Goal: Entertainment & Leisure: Consume media (video, audio)

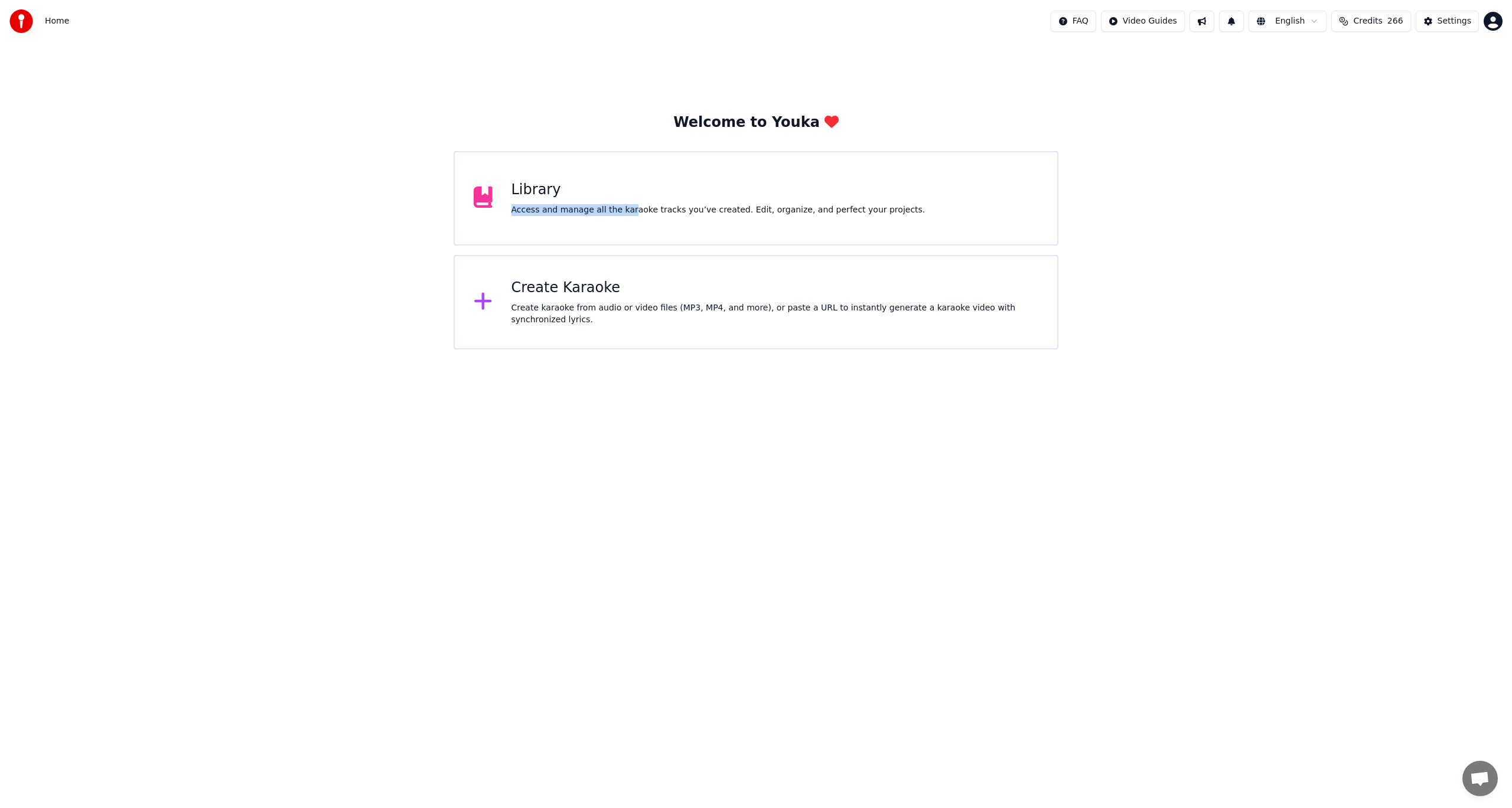
click at [621, 202] on div "Library Access and manage all the karaoke tracks you’ve created. Edit, organize…" at bounding box center [718, 198] width 414 height 36
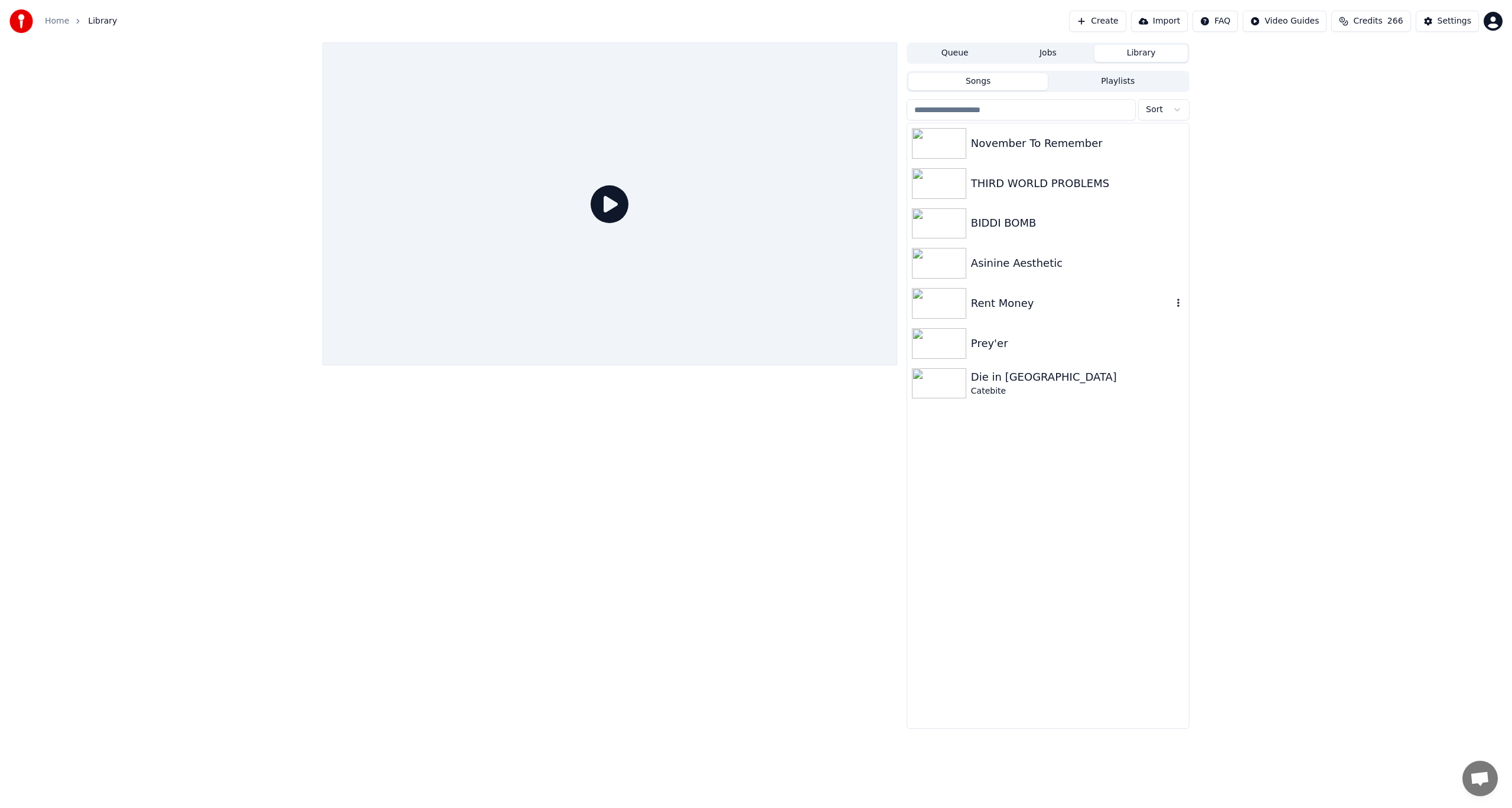
click at [1059, 301] on div "Rent Money" at bounding box center [1072, 304] width 202 height 16
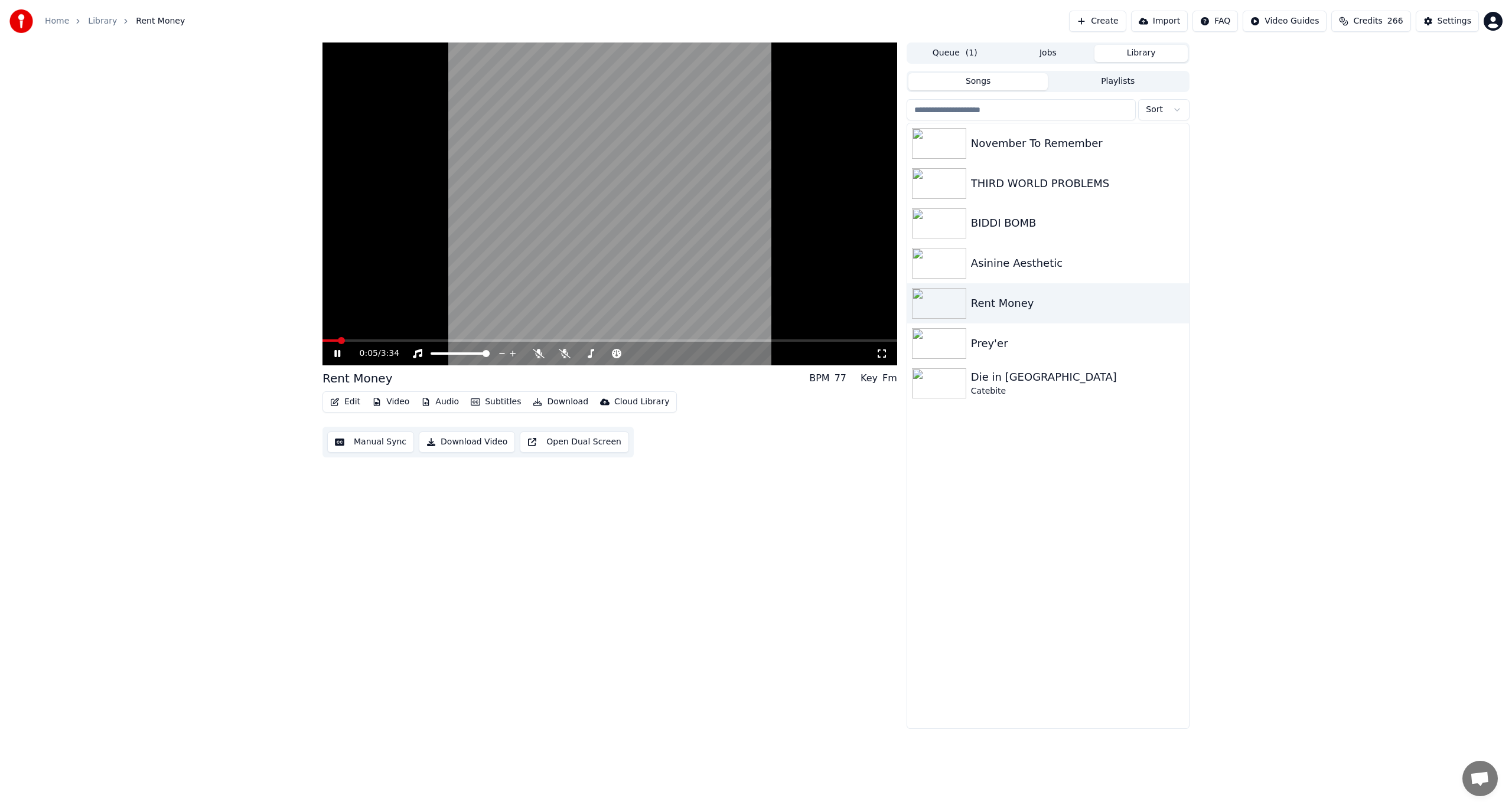
click at [629, 316] on video at bounding box center [610, 204] width 575 height 323
click at [369, 339] on span at bounding box center [610, 340] width 575 height 2
click at [339, 354] on icon at bounding box center [337, 353] width 7 height 8
click at [540, 353] on icon at bounding box center [539, 353] width 12 height 10
click at [586, 341] on span at bounding box center [610, 340] width 575 height 2
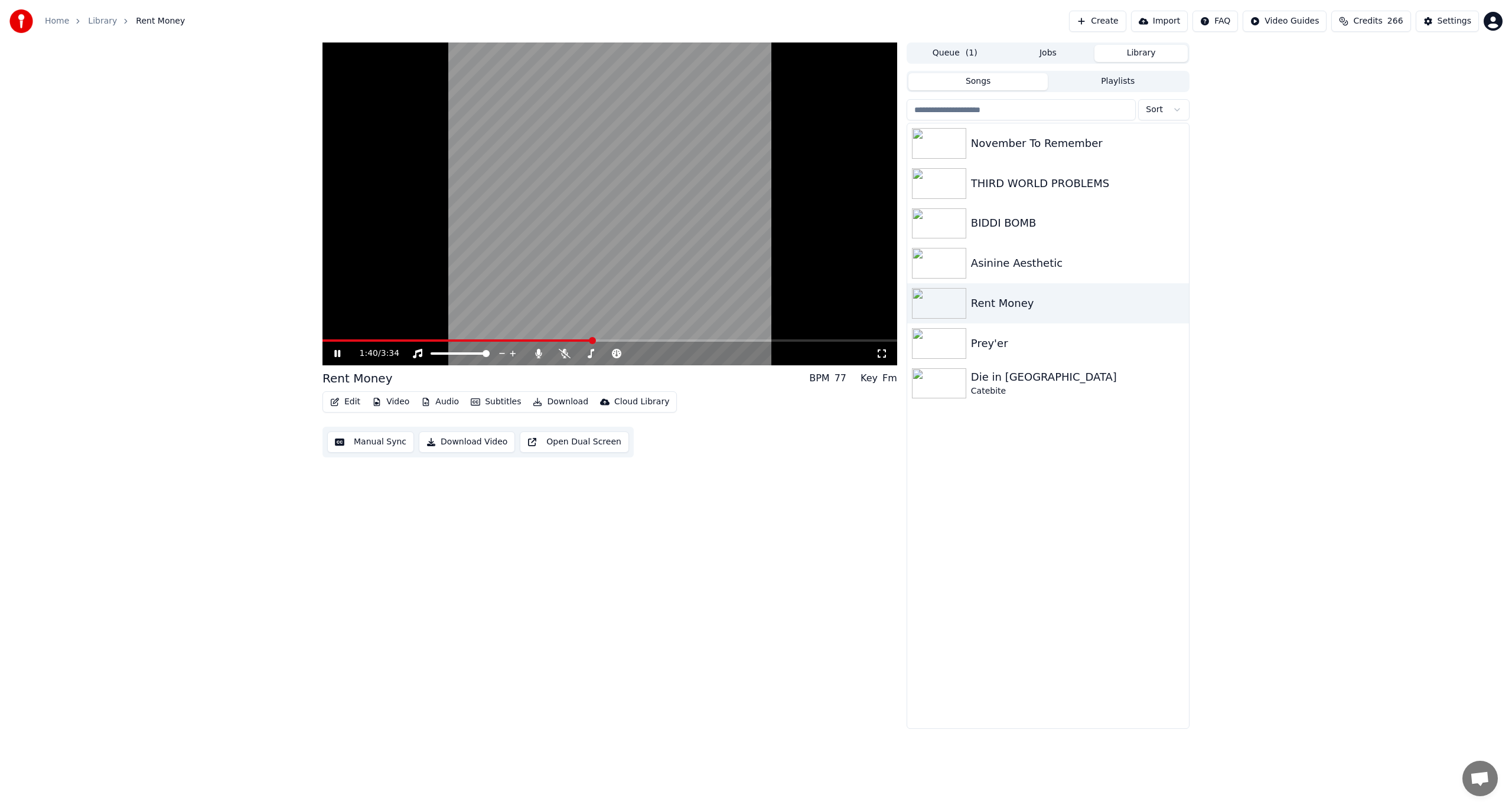
click at [552, 336] on video at bounding box center [610, 204] width 575 height 323
click at [552, 341] on span at bounding box center [437, 340] width 230 height 2
click at [591, 338] on video at bounding box center [610, 204] width 575 height 323
click at [606, 340] on span at bounding box center [610, 340] width 575 height 2
click at [655, 336] on video at bounding box center [610, 204] width 575 height 323
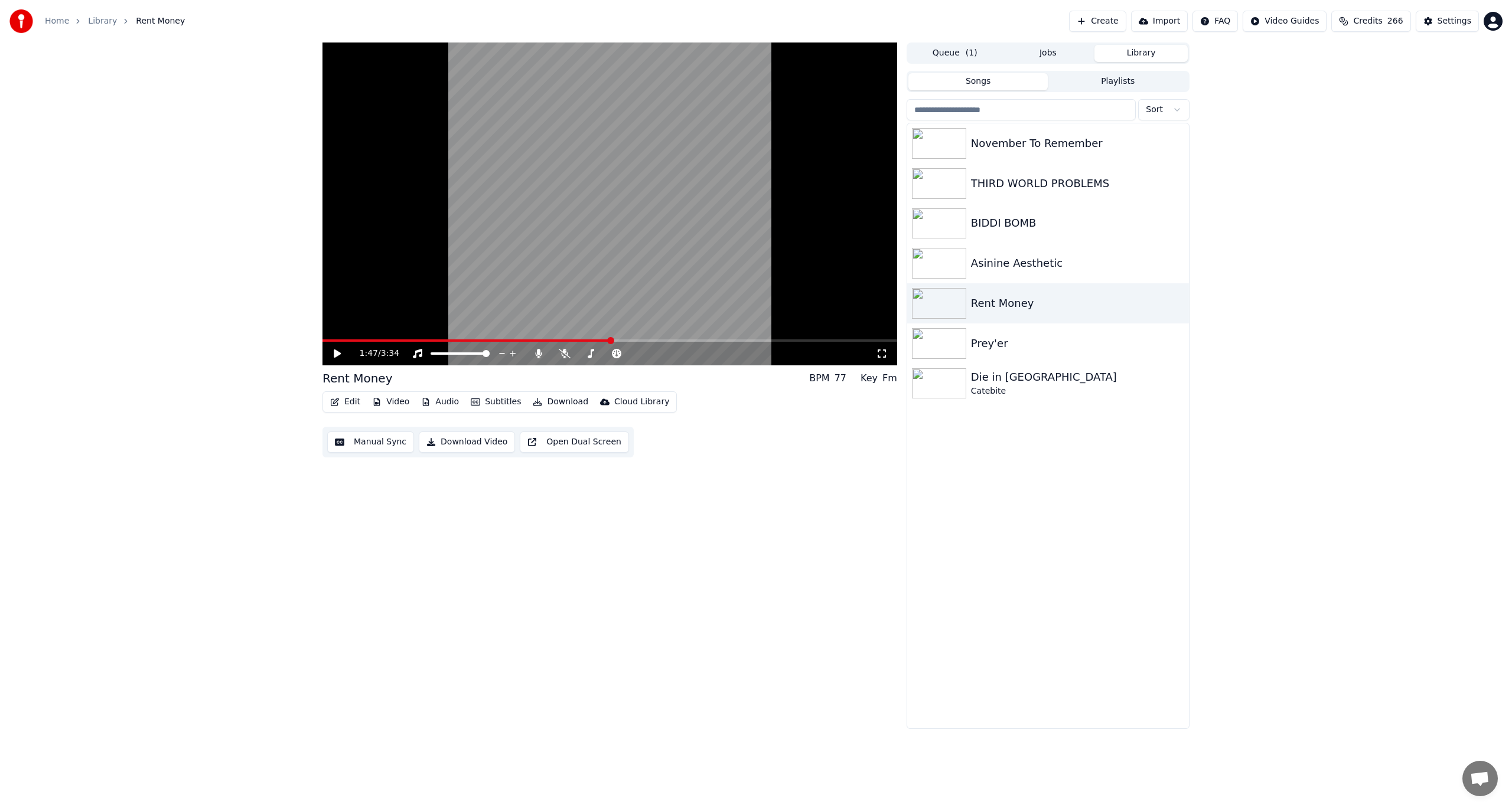
click at [645, 342] on div "1:47 / 3:34" at bounding box center [610, 354] width 575 height 24
click at [327, 353] on div "1:47 / 3:34" at bounding box center [610, 354] width 565 height 12
click at [336, 354] on icon at bounding box center [337, 353] width 7 height 8
click at [336, 353] on icon at bounding box center [337, 354] width 6 height 7
click at [344, 350] on icon at bounding box center [345, 353] width 27 height 10
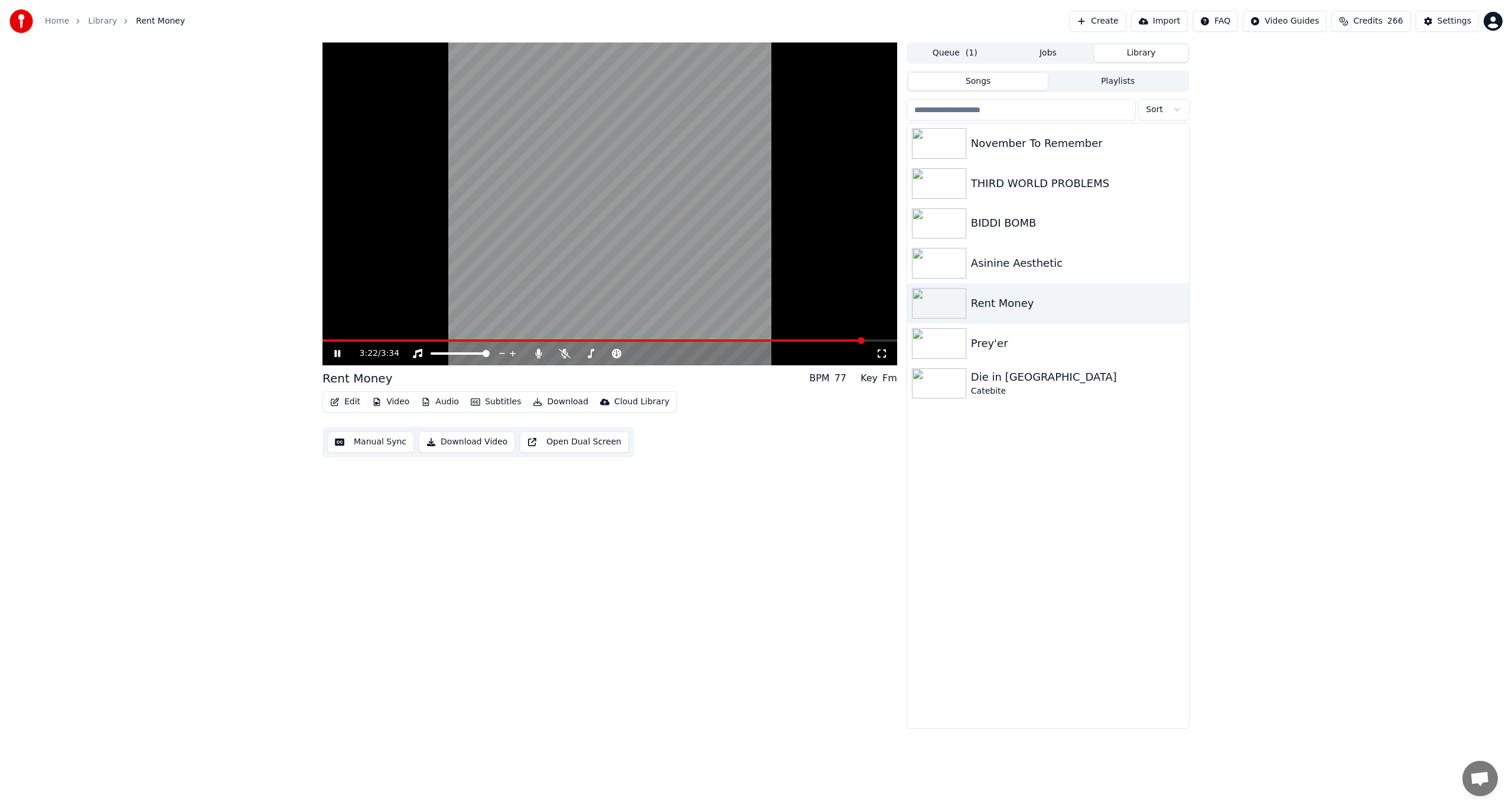
click at [796, 339] on video at bounding box center [610, 204] width 575 height 323
click at [779, 338] on video at bounding box center [610, 204] width 575 height 323
click at [817, 337] on span at bounding box center [821, 341] width 7 height 7
click at [765, 340] on span at bounding box center [610, 340] width 575 height 2
click at [336, 354] on icon at bounding box center [337, 354] width 6 height 7
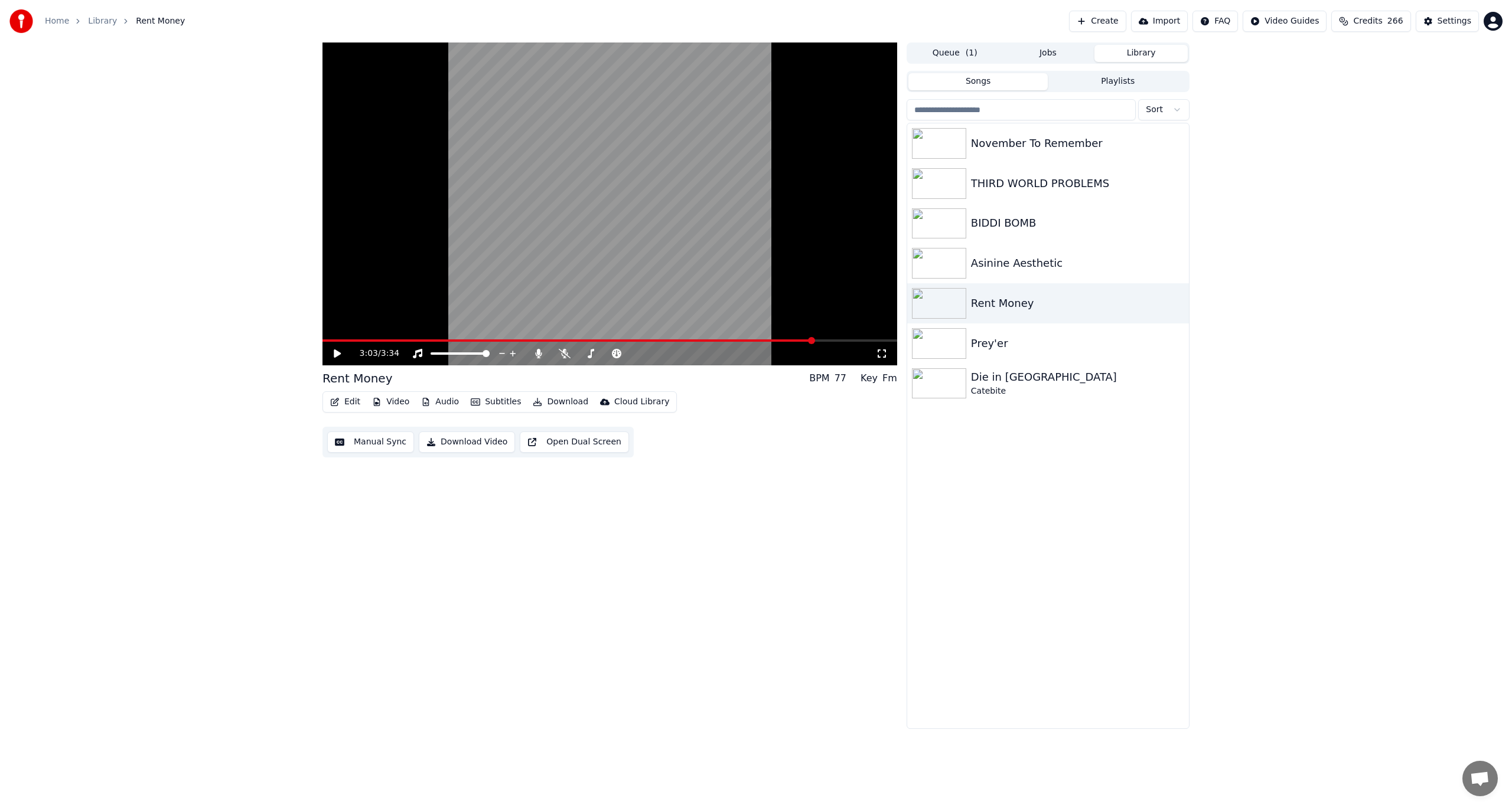
click at [343, 345] on div "3:03 / 3:34" at bounding box center [610, 354] width 575 height 24
click at [337, 353] on icon at bounding box center [337, 353] width 7 height 8
click at [337, 353] on icon at bounding box center [345, 353] width 27 height 10
click at [842, 338] on span at bounding box center [839, 341] width 7 height 7
click at [836, 338] on span at bounding box center [839, 341] width 7 height 7
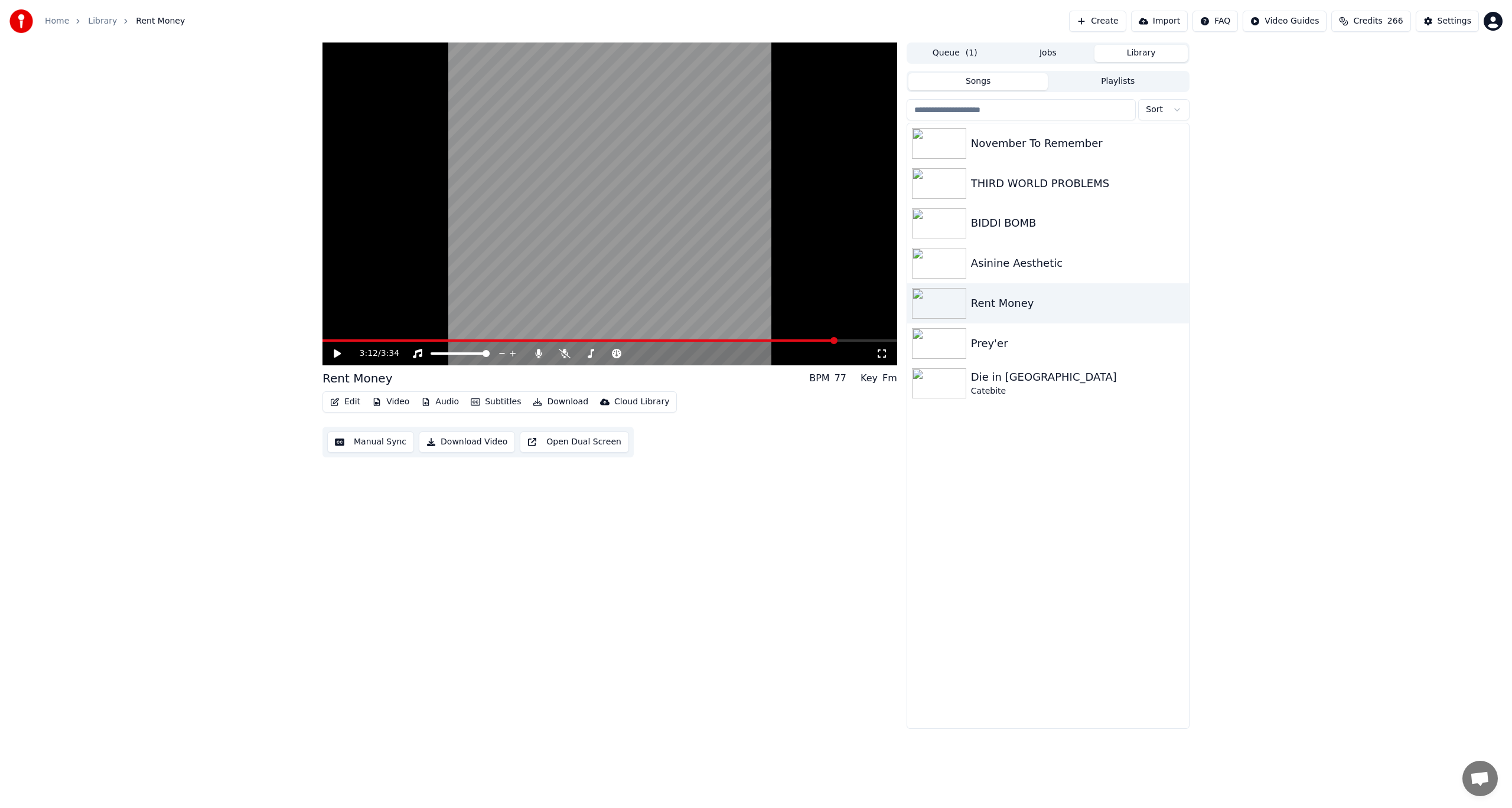
drag, startPoint x: 832, startPoint y: 336, endPoint x: 840, endPoint y: 338, distance: 8.2
click at [840, 338] on video at bounding box center [610, 204] width 575 height 323
click at [336, 351] on icon at bounding box center [337, 354] width 6 height 7
click at [1085, 552] on div "November To Remember THIRD WORLD PROBLEMS BIDDI BOMB Asinine Aesthetic Rent Mon…" at bounding box center [1048, 426] width 282 height 605
click at [986, 176] on div "THIRD WORLD PROBLEMS" at bounding box center [1072, 184] width 202 height 16
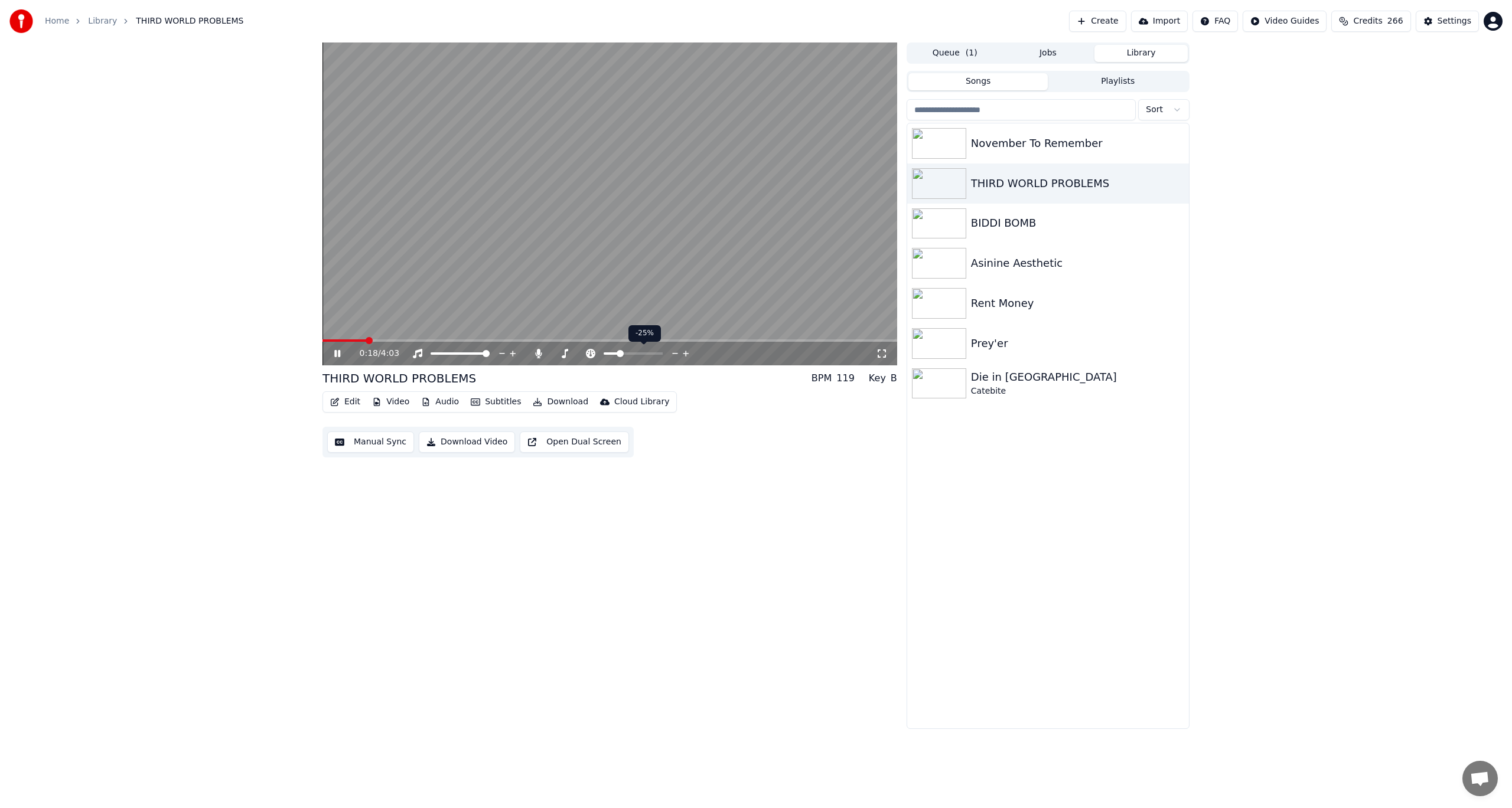
click at [619, 353] on span at bounding box center [611, 353] width 15 height 2
click at [613, 353] on span at bounding box center [616, 354] width 7 height 7
click at [628, 355] on span at bounding box center [629, 354] width 7 height 7
click at [684, 354] on icon at bounding box center [686, 354] width 6 height 6
click at [685, 353] on icon at bounding box center [685, 354] width 11 height 12
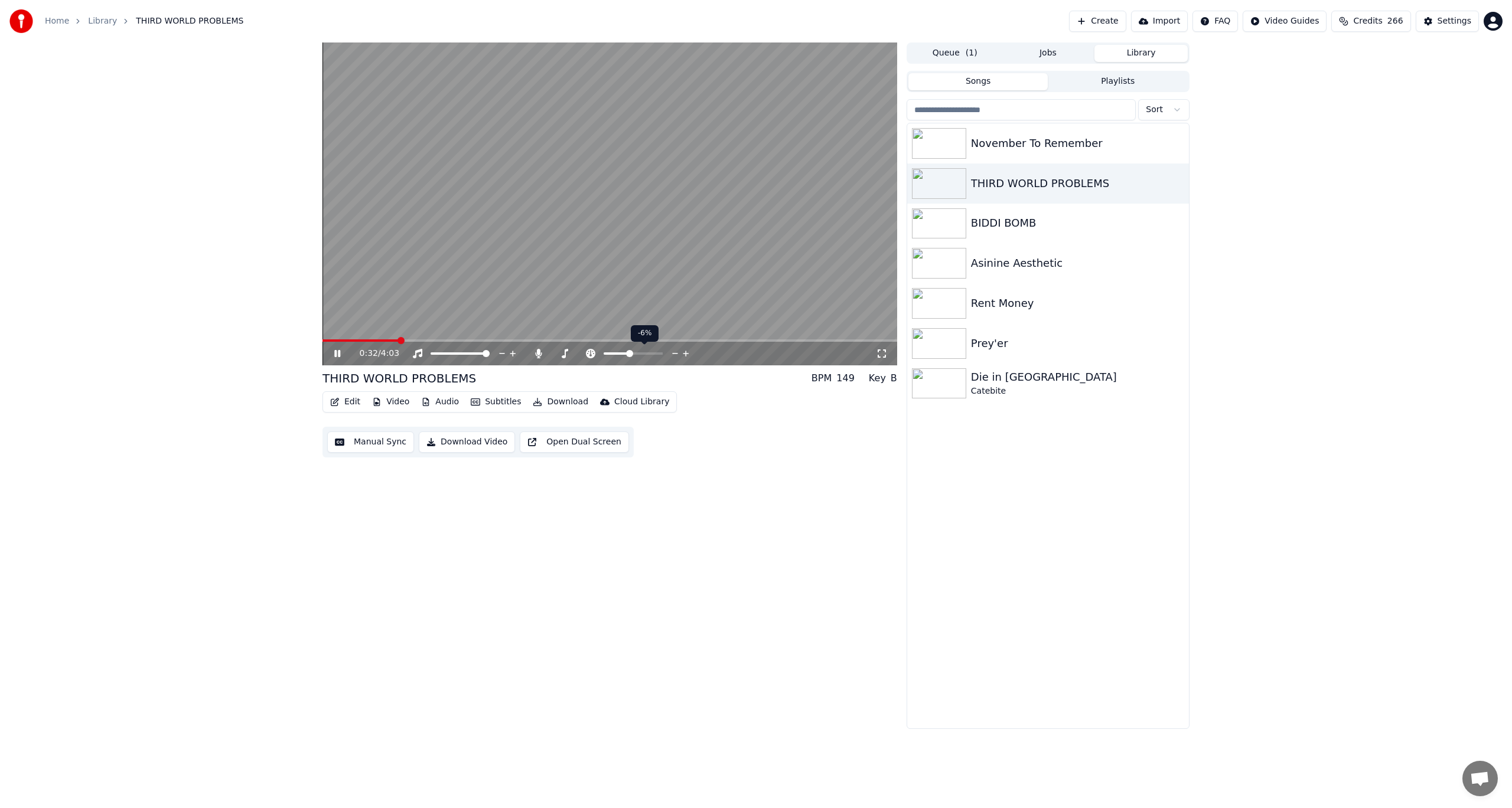
click at [685, 353] on icon at bounding box center [685, 354] width 11 height 12
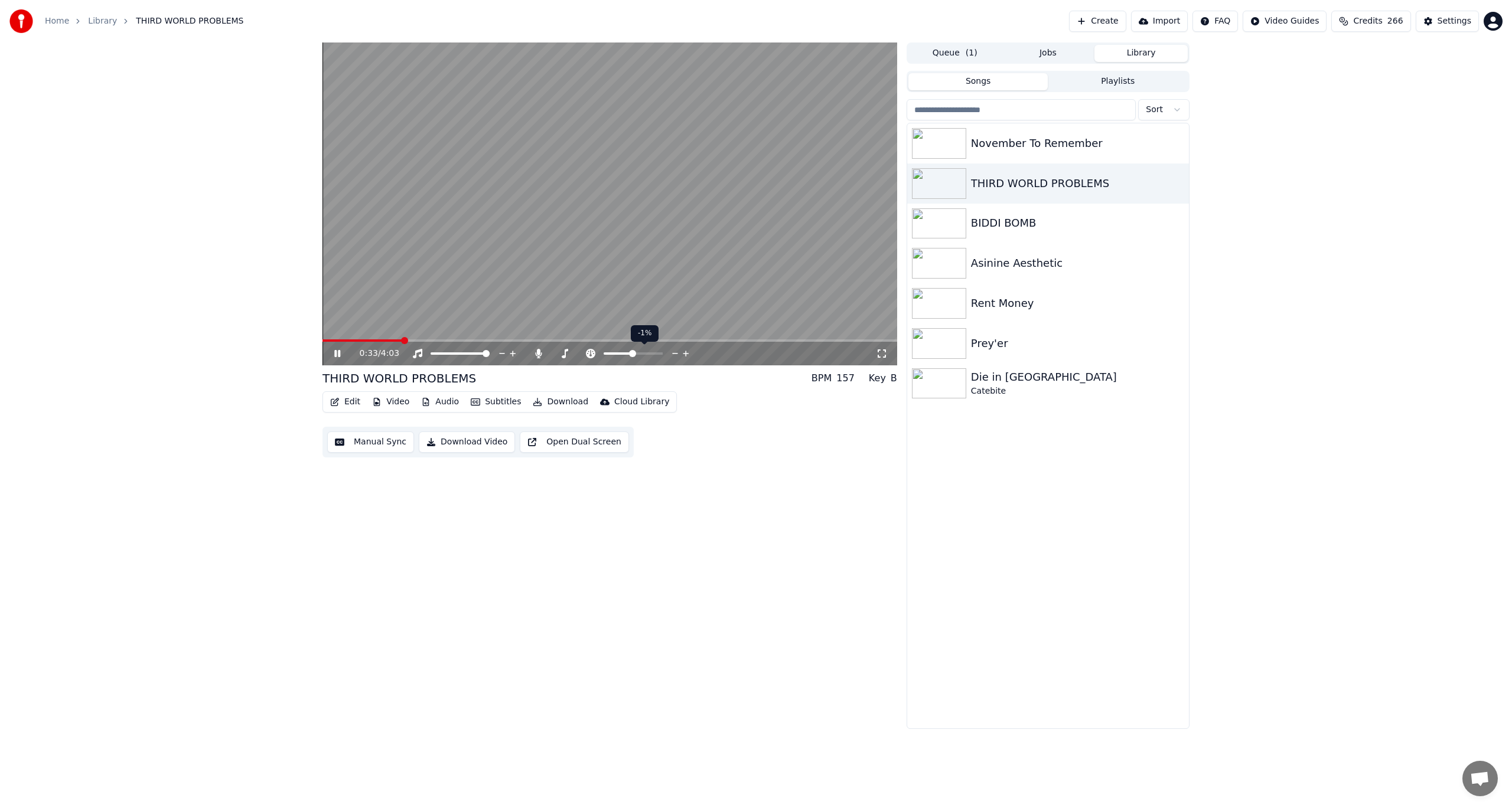
click at [685, 353] on icon at bounding box center [685, 354] width 11 height 12
click at [333, 353] on icon at bounding box center [345, 353] width 27 height 10
